Goal: Task Accomplishment & Management: Use online tool/utility

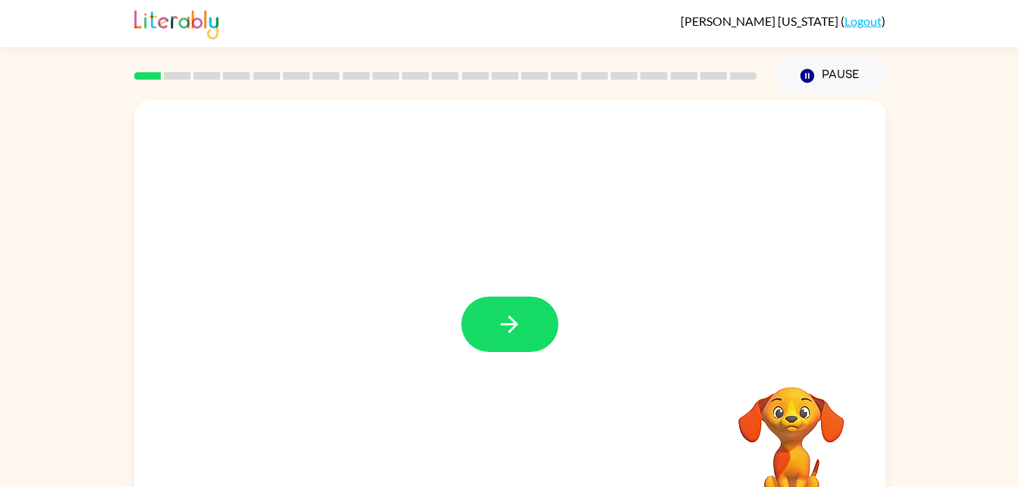
click at [373, 140] on div at bounding box center [509, 316] width 751 height 433
click at [500, 313] on icon "button" at bounding box center [509, 324] width 27 height 27
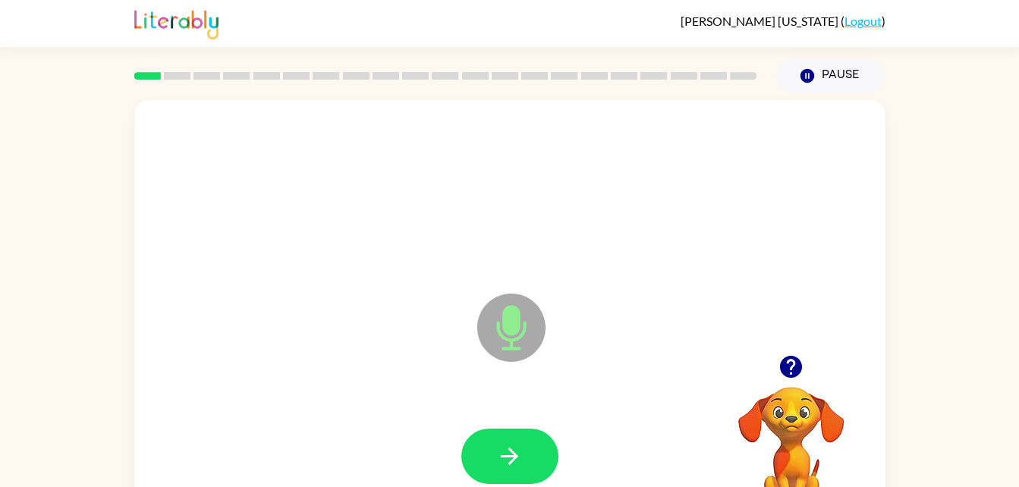
click at [504, 322] on icon "Microphone The Microphone is here when it is your turn to talk" at bounding box center [587, 347] width 228 height 114
click at [518, 436] on button "button" at bounding box center [509, 456] width 97 height 55
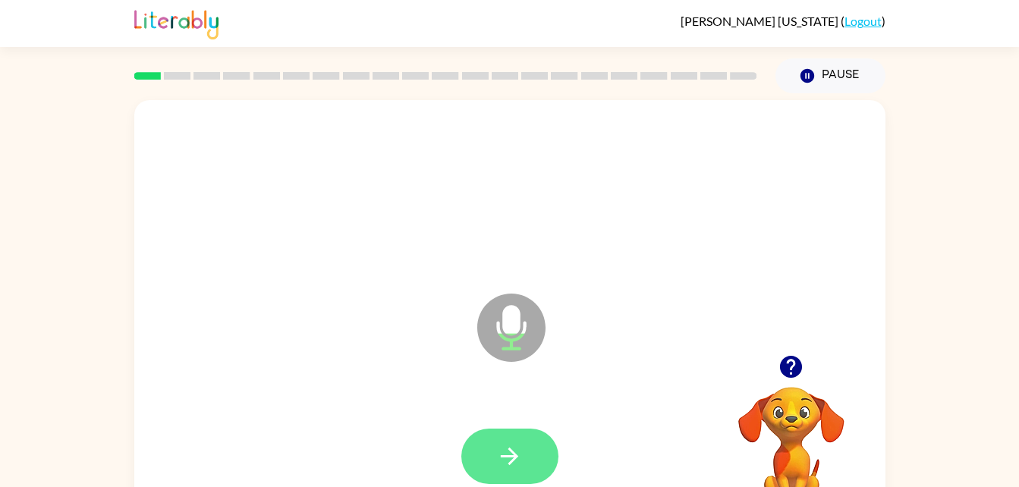
click at [519, 435] on button "button" at bounding box center [509, 456] width 97 height 55
click at [520, 445] on icon "button" at bounding box center [509, 456] width 27 height 27
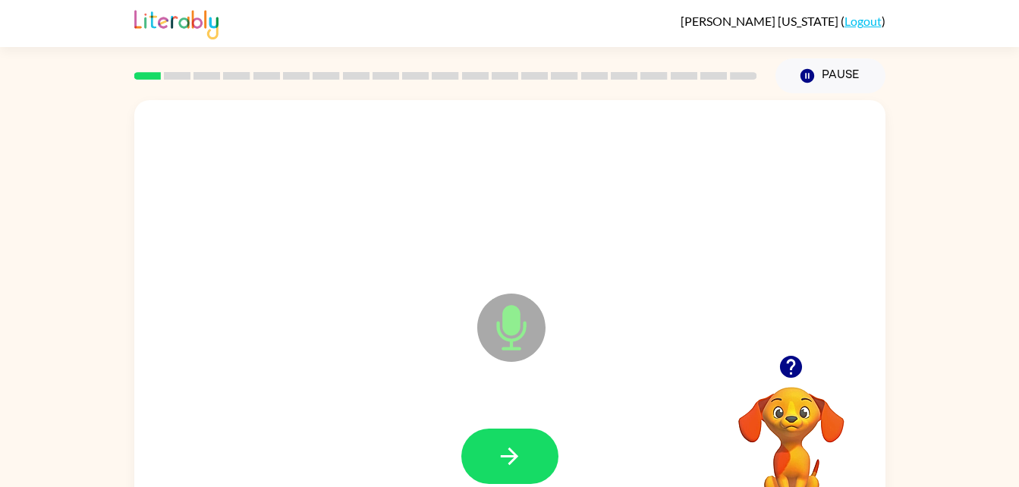
click at [534, 429] on div at bounding box center [509, 456] width 97 height 55
click at [500, 451] on icon "button" at bounding box center [509, 456] width 27 height 27
click at [508, 463] on icon "button" at bounding box center [509, 456] width 27 height 27
drag, startPoint x: 508, startPoint y: 463, endPoint x: 497, endPoint y: 447, distance: 19.1
click at [497, 447] on icon "button" at bounding box center [509, 456] width 27 height 27
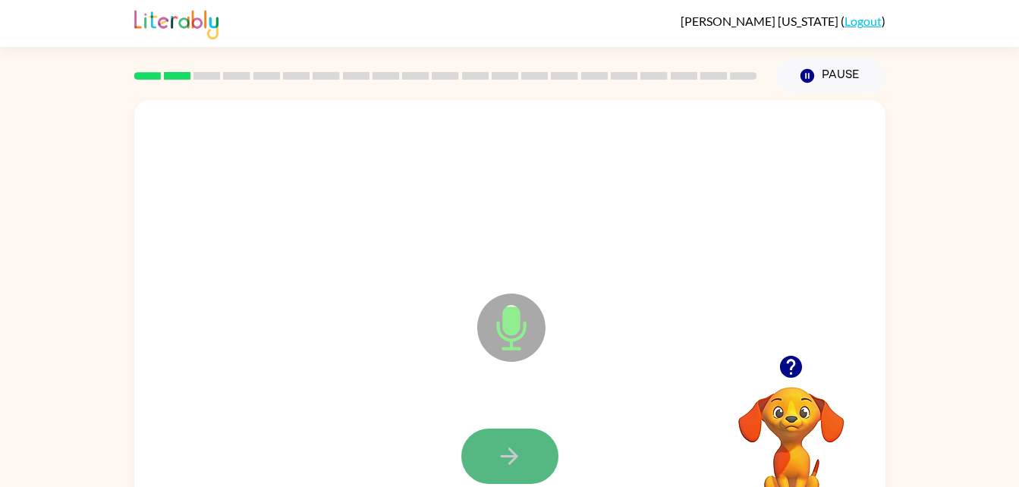
click at [539, 436] on button "button" at bounding box center [509, 456] width 97 height 55
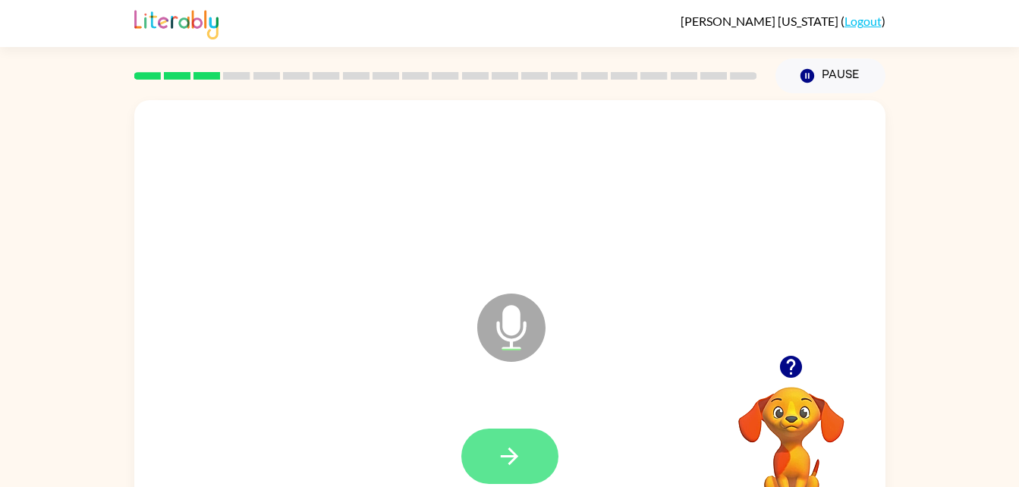
click at [502, 442] on button "button" at bounding box center [509, 456] width 97 height 55
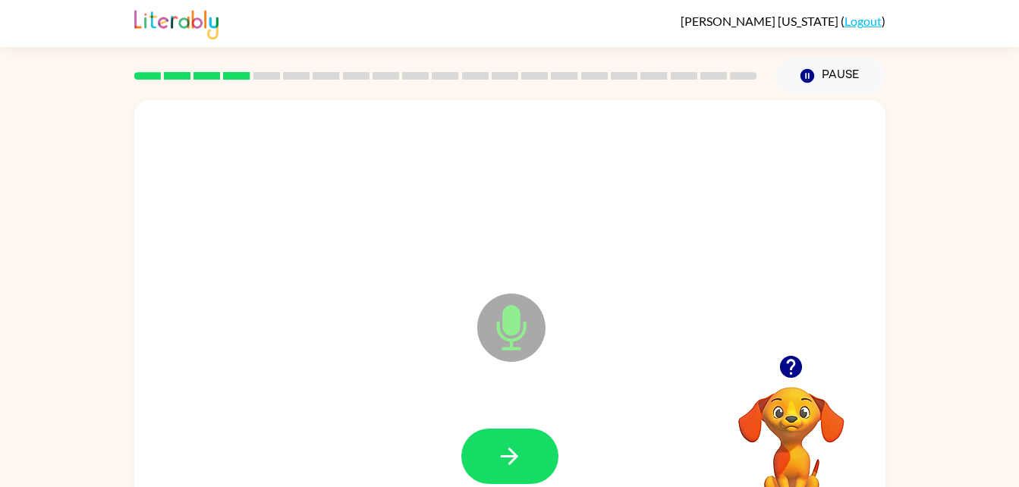
click at [502, 442] on button "button" at bounding box center [509, 456] width 97 height 55
click at [514, 429] on button "button" at bounding box center [509, 456] width 97 height 55
click at [511, 470] on button "button" at bounding box center [509, 456] width 97 height 55
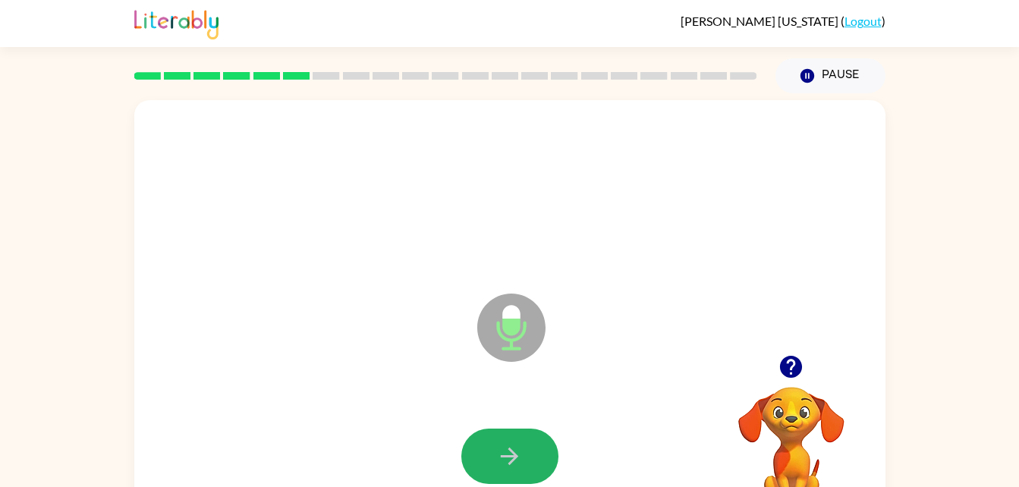
click at [511, 470] on button "button" at bounding box center [509, 456] width 97 height 55
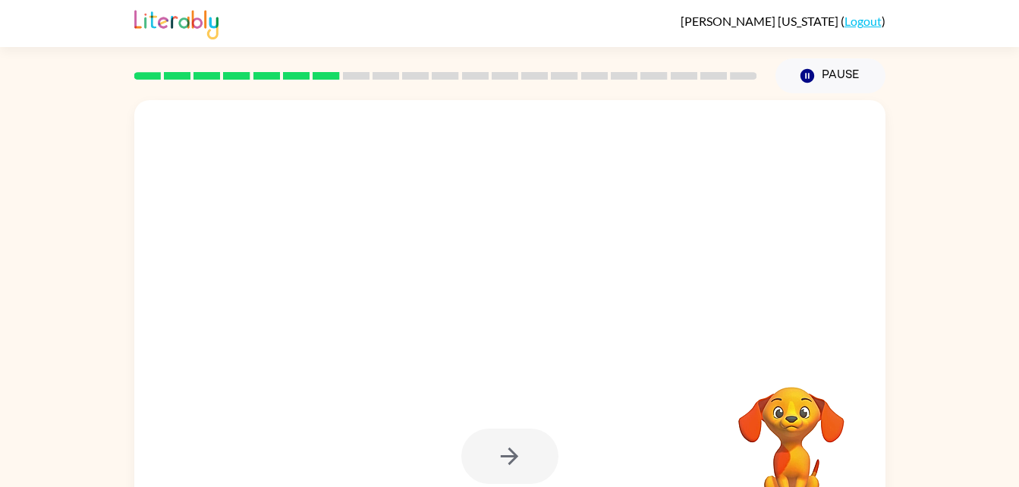
click at [528, 424] on div at bounding box center [509, 456] width 721 height 124
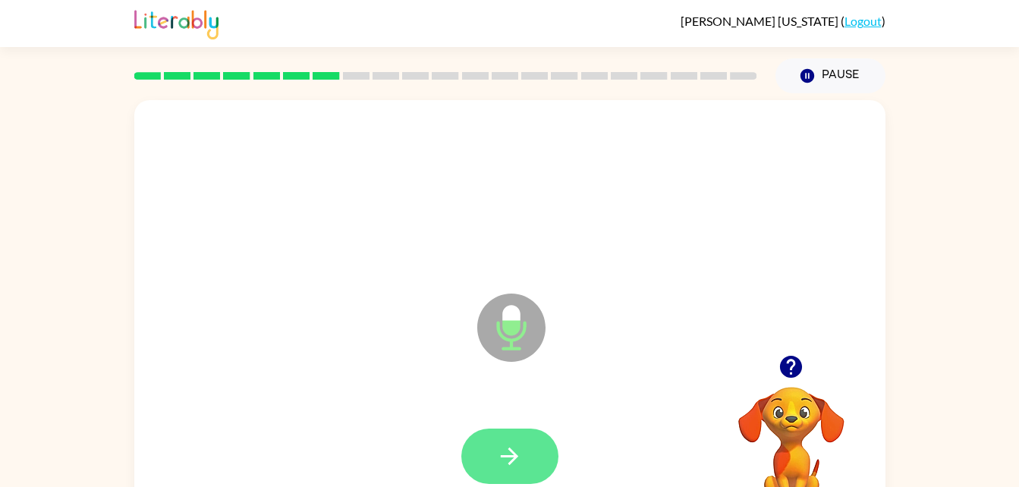
scroll to position [13, 0]
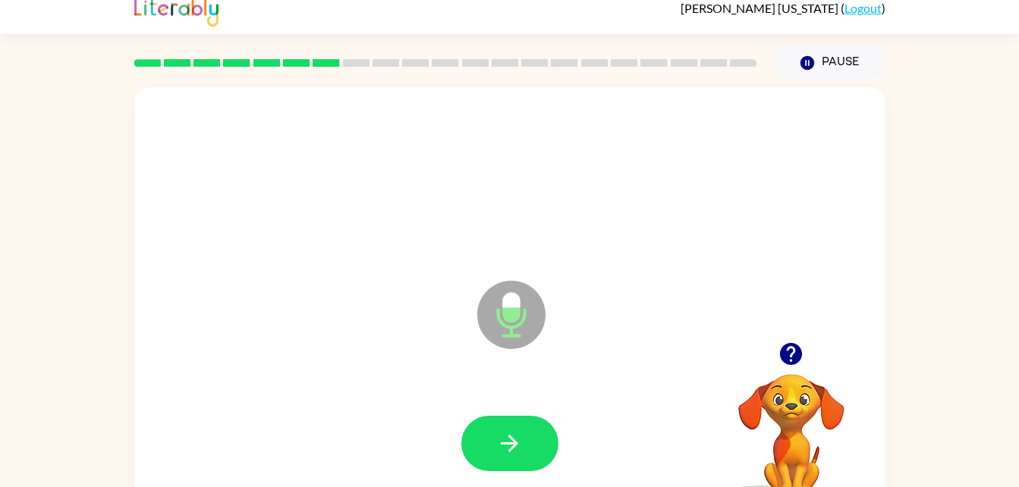
drag, startPoint x: 528, startPoint y: 424, endPoint x: 486, endPoint y: 410, distance: 44.6
click at [486, 410] on div at bounding box center [509, 444] width 721 height 124
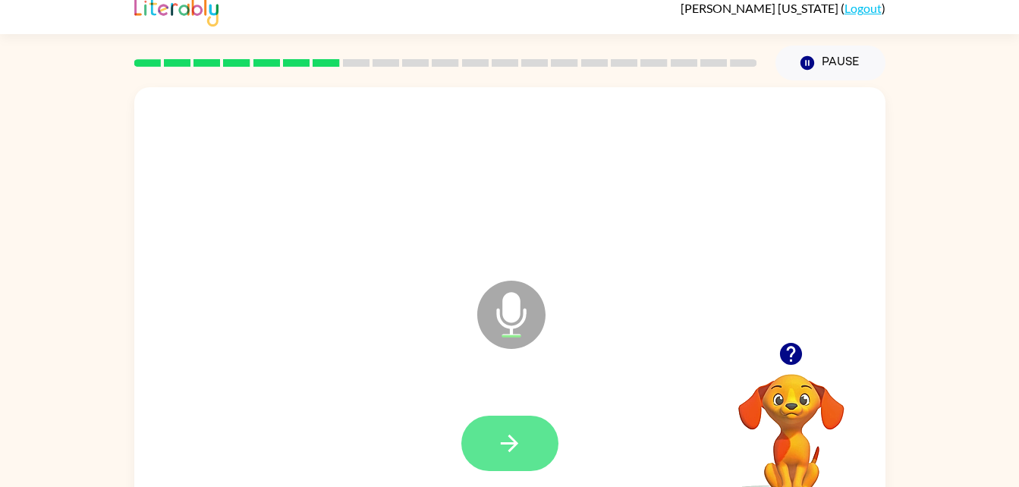
click at [493, 432] on button "button" at bounding box center [509, 443] width 97 height 55
click at [533, 429] on button "button" at bounding box center [509, 443] width 97 height 55
click at [526, 426] on button "button" at bounding box center [509, 443] width 97 height 55
click at [501, 448] on icon "button" at bounding box center [509, 443] width 27 height 27
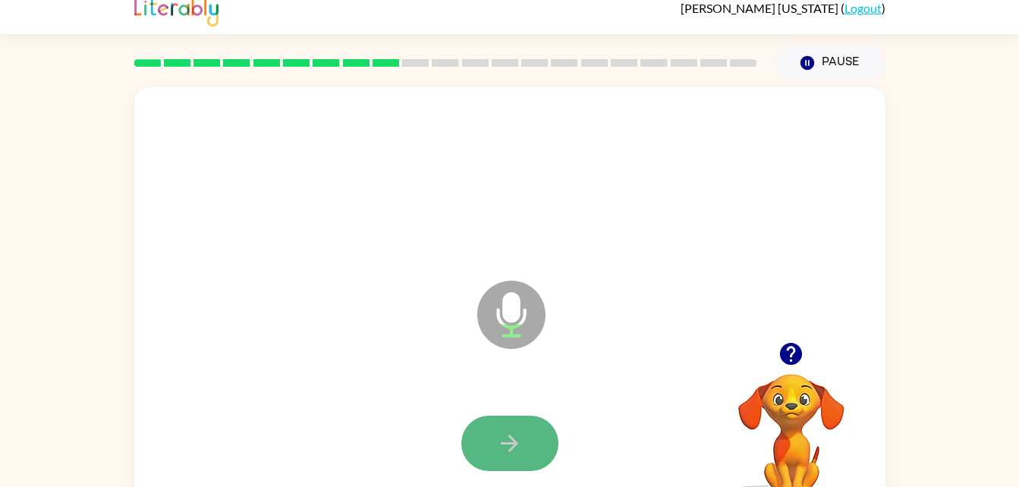
click at [496, 435] on icon "button" at bounding box center [509, 443] width 27 height 27
click at [497, 432] on icon "button" at bounding box center [509, 443] width 27 height 27
click at [501, 448] on icon "button" at bounding box center [509, 443] width 27 height 27
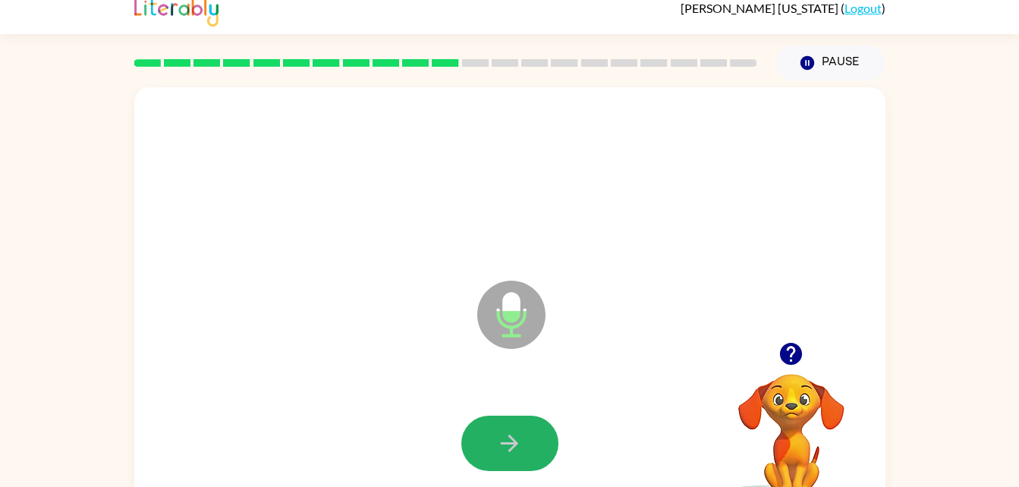
click at [501, 448] on icon "button" at bounding box center [509, 443] width 27 height 27
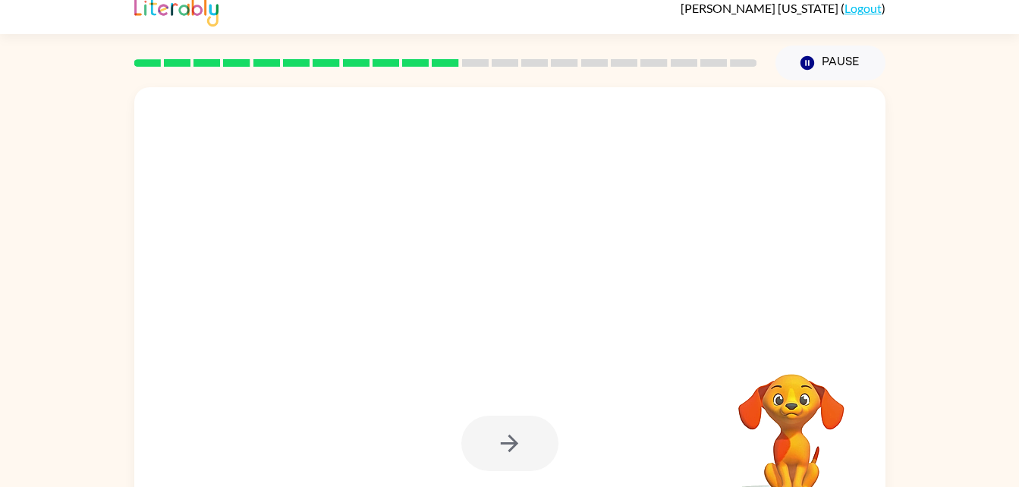
click at [501, 442] on div at bounding box center [509, 443] width 97 height 55
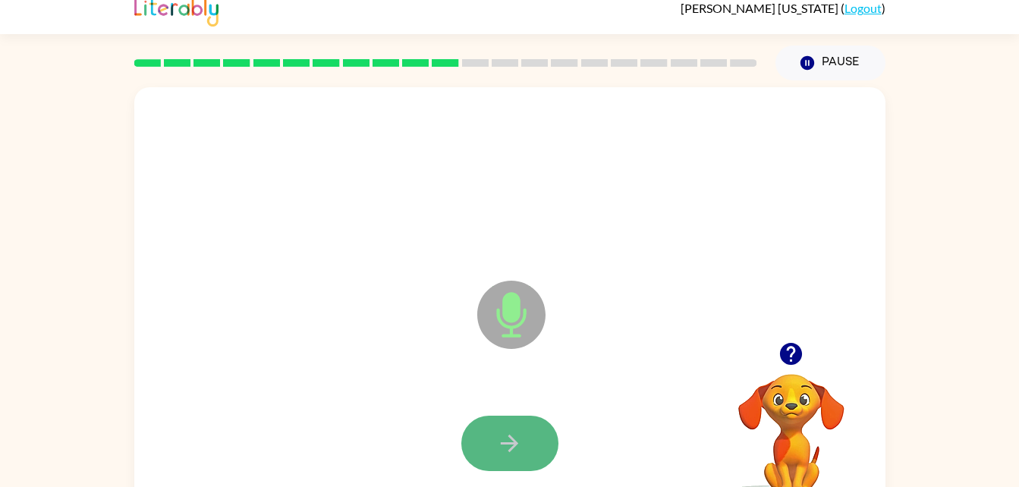
click at [520, 459] on button "button" at bounding box center [509, 443] width 97 height 55
click at [511, 442] on icon "button" at bounding box center [509, 443] width 17 height 17
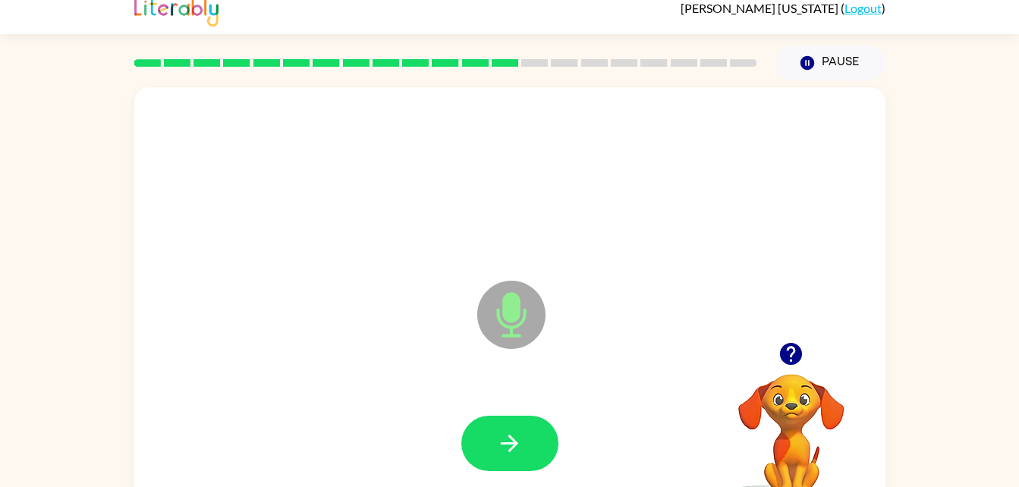
click at [505, 427] on button "button" at bounding box center [509, 443] width 97 height 55
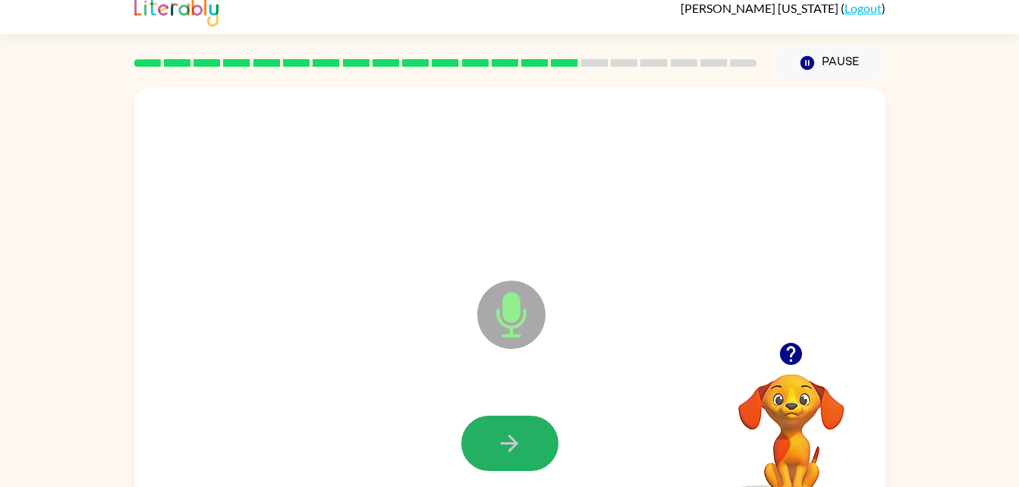
click at [505, 427] on button "button" at bounding box center [509, 443] width 97 height 55
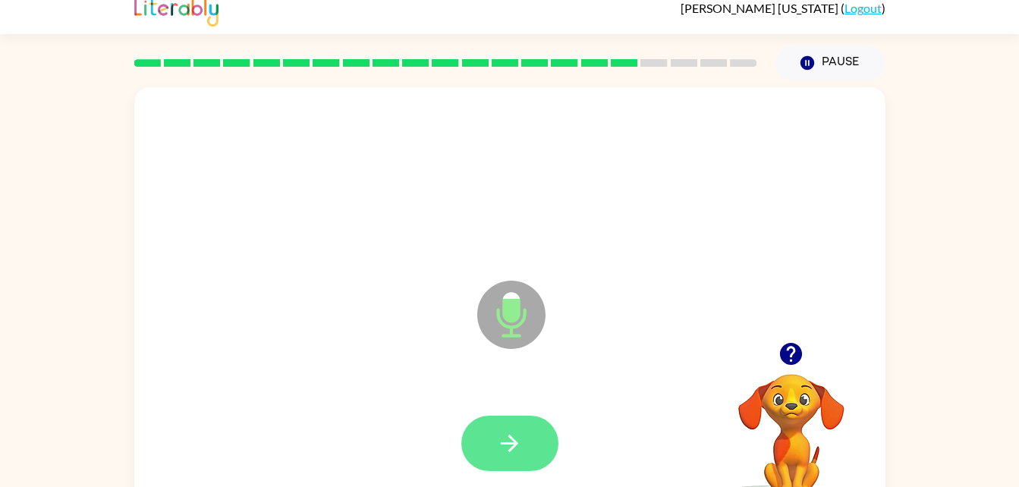
click at [505, 427] on button "button" at bounding box center [509, 443] width 97 height 55
click at [526, 441] on button "button" at bounding box center [509, 443] width 97 height 55
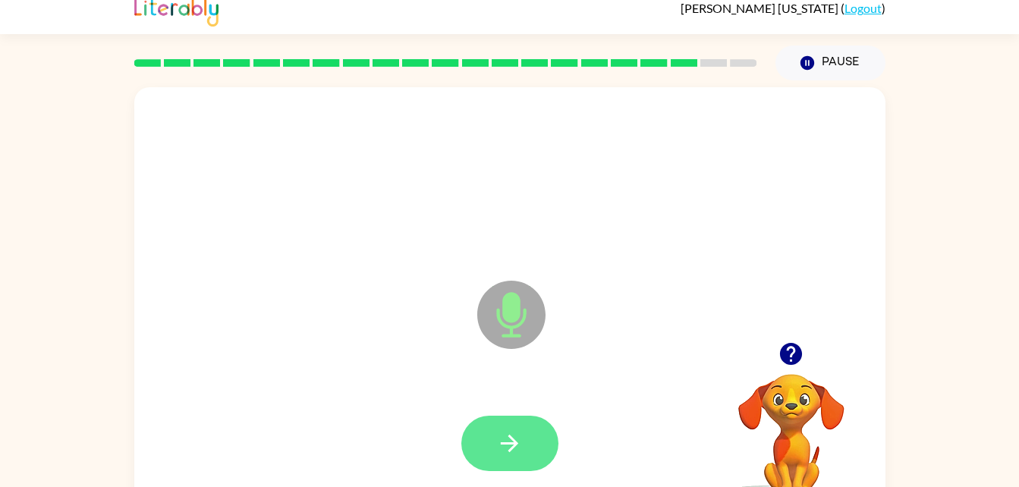
click at [545, 467] on button "button" at bounding box center [509, 443] width 97 height 55
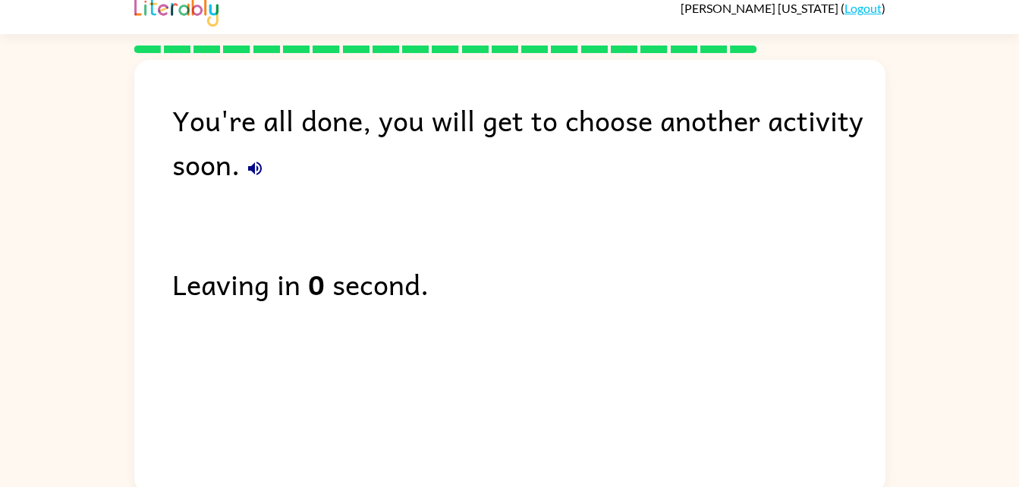
click at [252, 171] on icon "button" at bounding box center [255, 169] width 14 height 14
